Goal: Ask a question

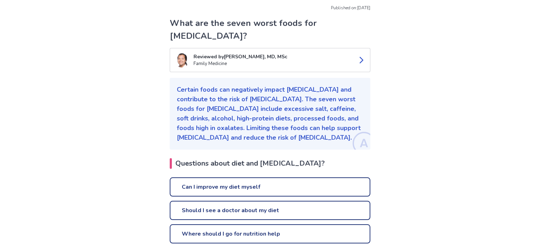
scroll to position [73, 0]
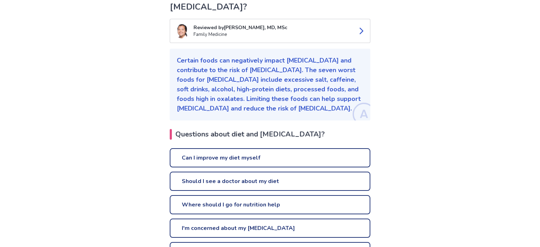
click at [260, 148] on link "Can I improve my diet myself" at bounding box center [270, 157] width 200 height 19
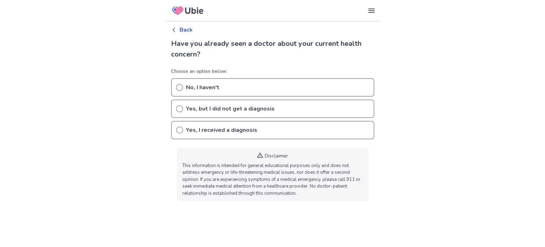
click at [179, 128] on icon at bounding box center [179, 129] width 7 height 7
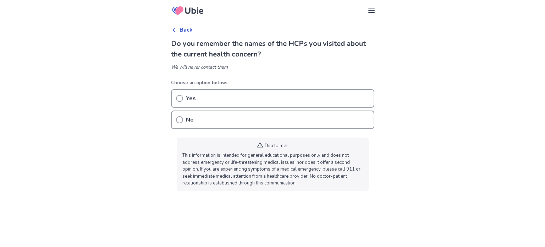
click at [179, 116] on circle at bounding box center [179, 119] width 6 height 6
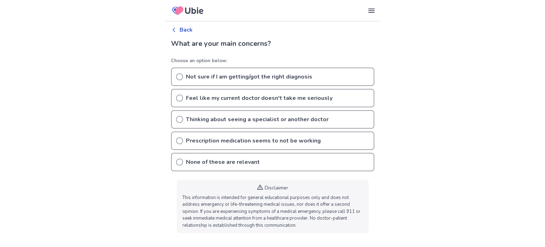
click at [178, 160] on icon at bounding box center [179, 161] width 7 height 7
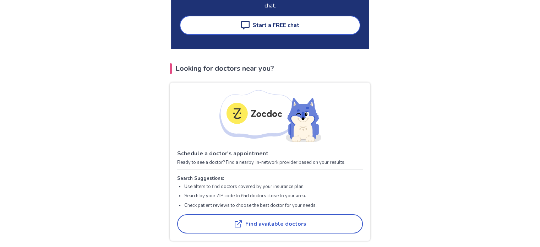
scroll to position [284, 0]
